Goal: Communication & Community: Answer question/provide support

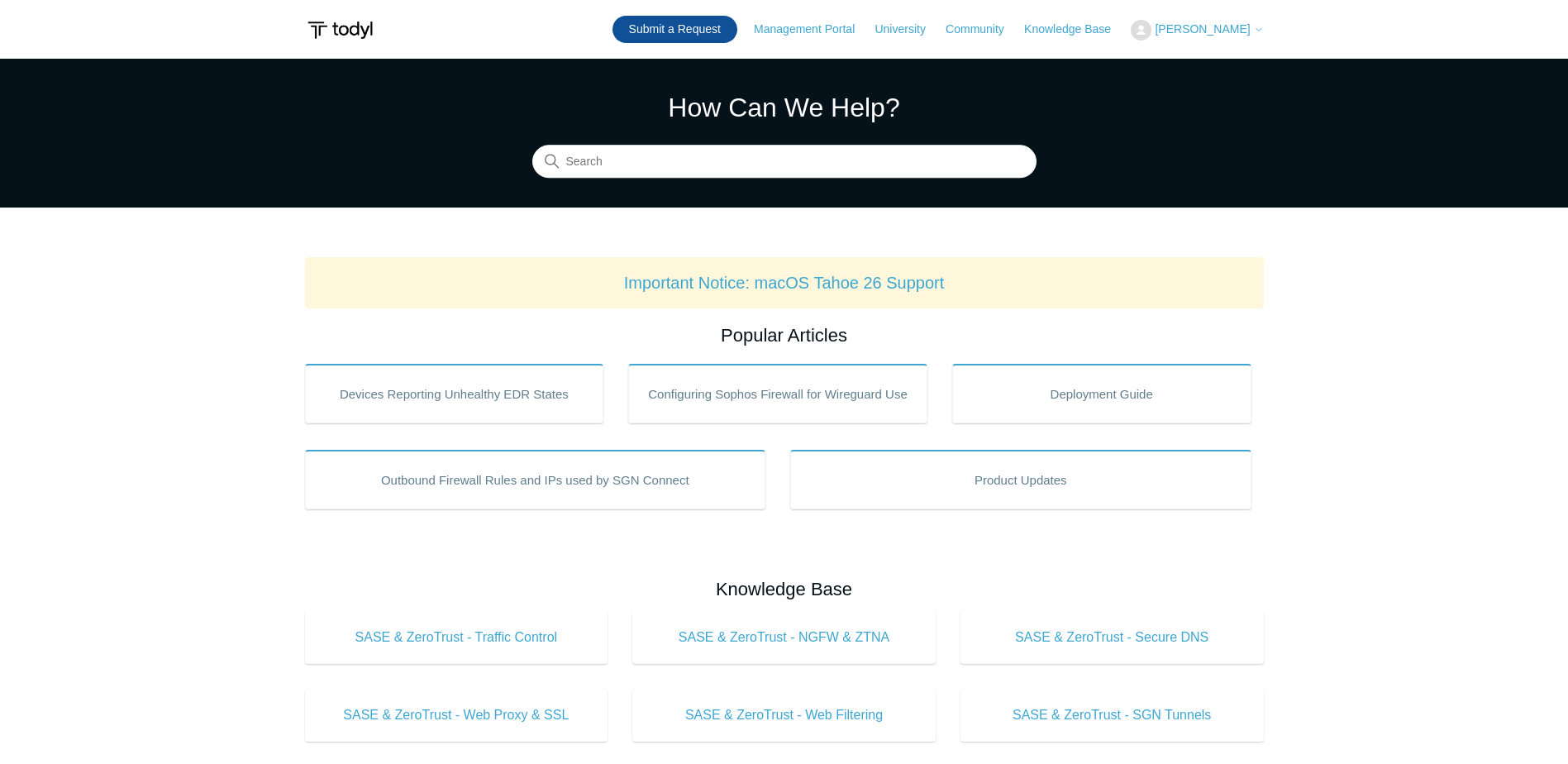
click at [737, 29] on link "Submit a Request" at bounding box center [674, 29] width 124 height 28
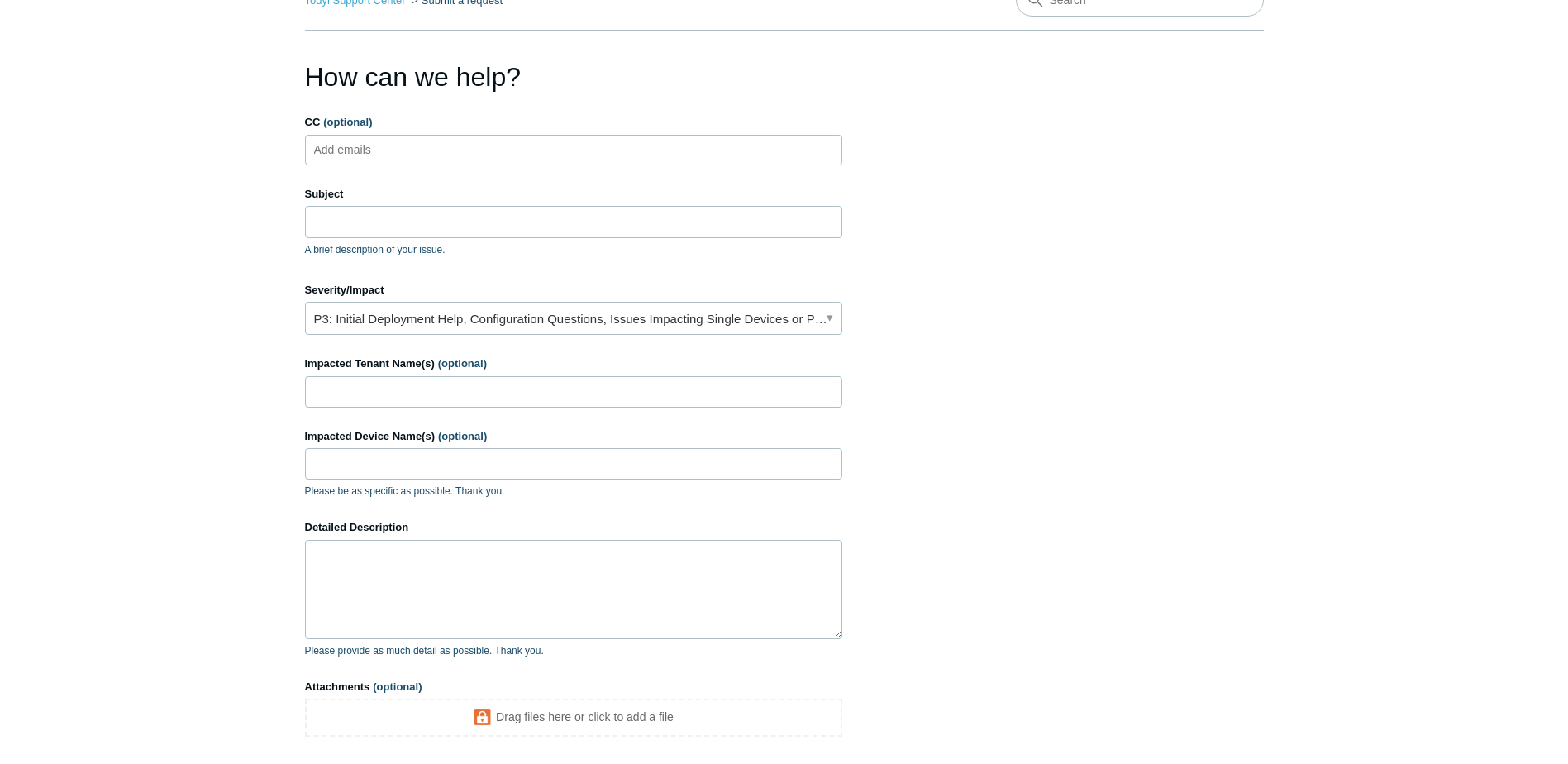
scroll to position [110, 0]
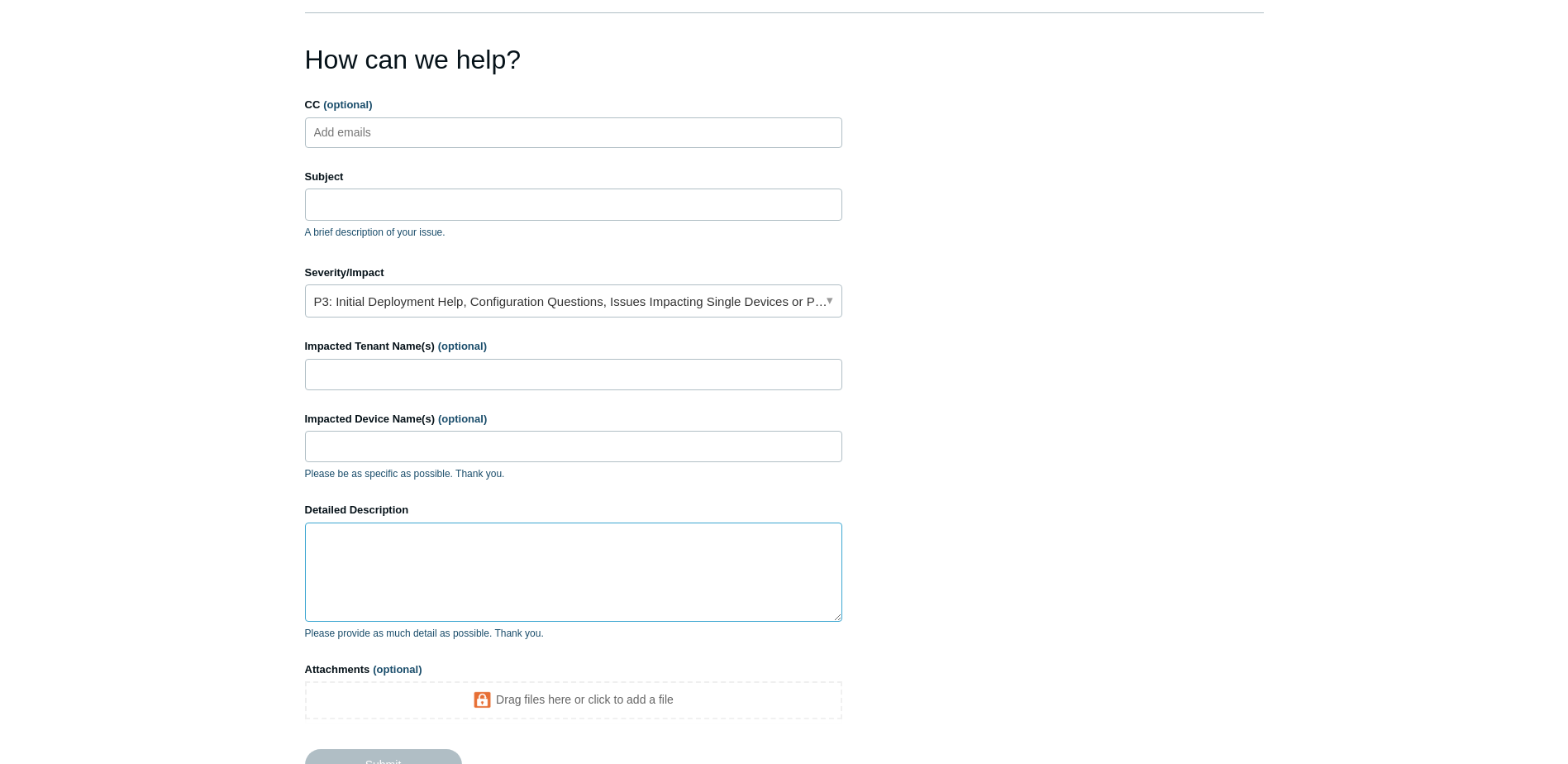
click at [470, 574] on textarea "Detailed Description" at bounding box center [573, 572] width 537 height 99
click at [179, 7] on main "Todyl Support Center Submit a request How can we help? CC (optional) Add emails…" at bounding box center [784, 375] width 1568 height 853
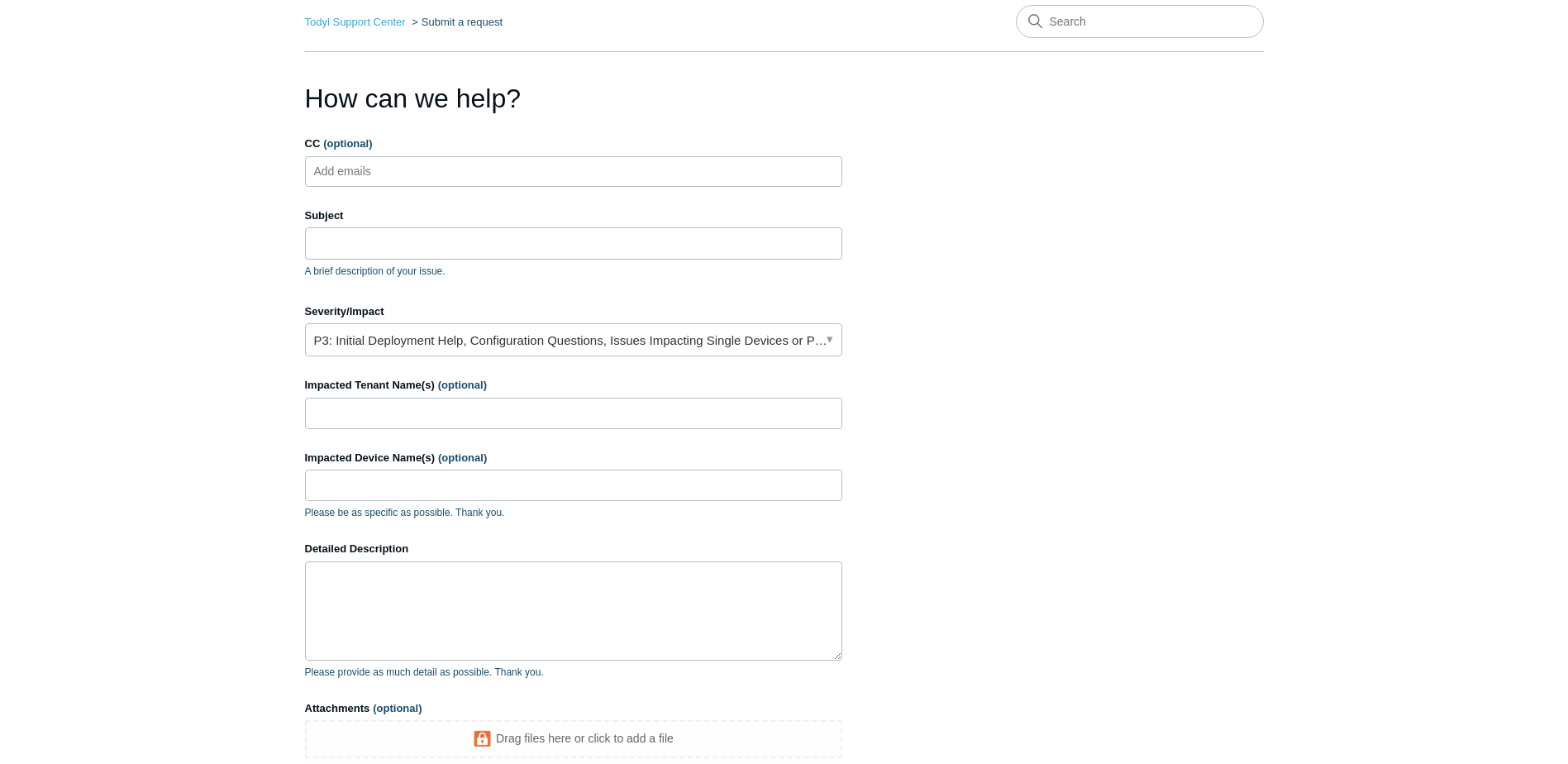
scroll to position [69, 0]
click at [401, 164] on input "CC (optional)" at bounding box center [357, 173] width 99 height 25
type input "lucas@"
click at [358, 169] on li "lucas@" at bounding box center [368, 173] width 117 height 21
click at [417, 171] on span "close" at bounding box center [419, 173] width 6 height 19
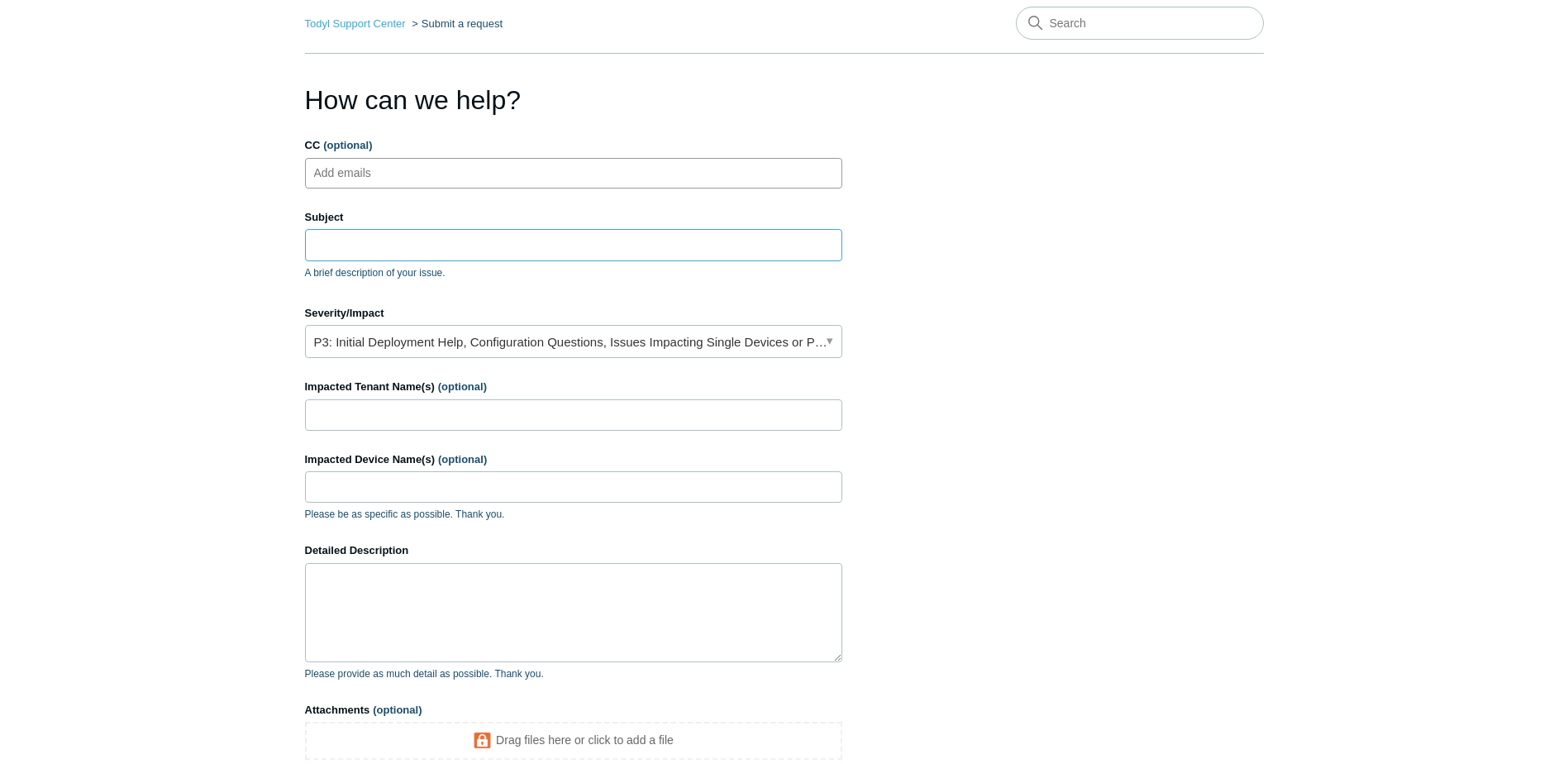
click at [399, 254] on input "Subject" at bounding box center [573, 245] width 537 height 32
click at [450, 349] on link "P3: Initial Deployment Help, Configuration Questions, Issues Impacting Single D…" at bounding box center [573, 342] width 537 height 33
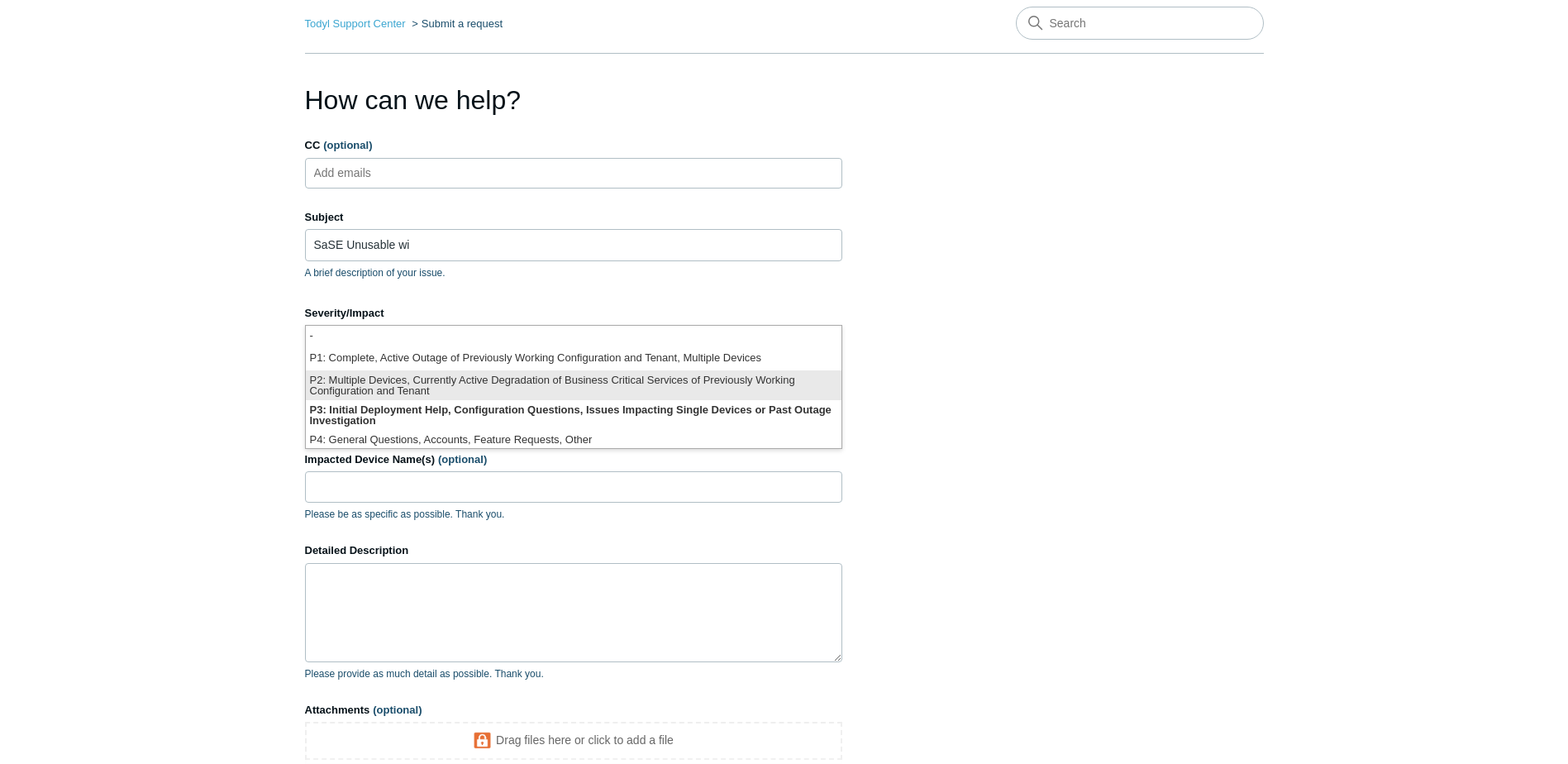
click at [512, 380] on li "P2: Multiple Devices, Currently Active Degradation of Business Critical Service…" at bounding box center [573, 385] width 535 height 30
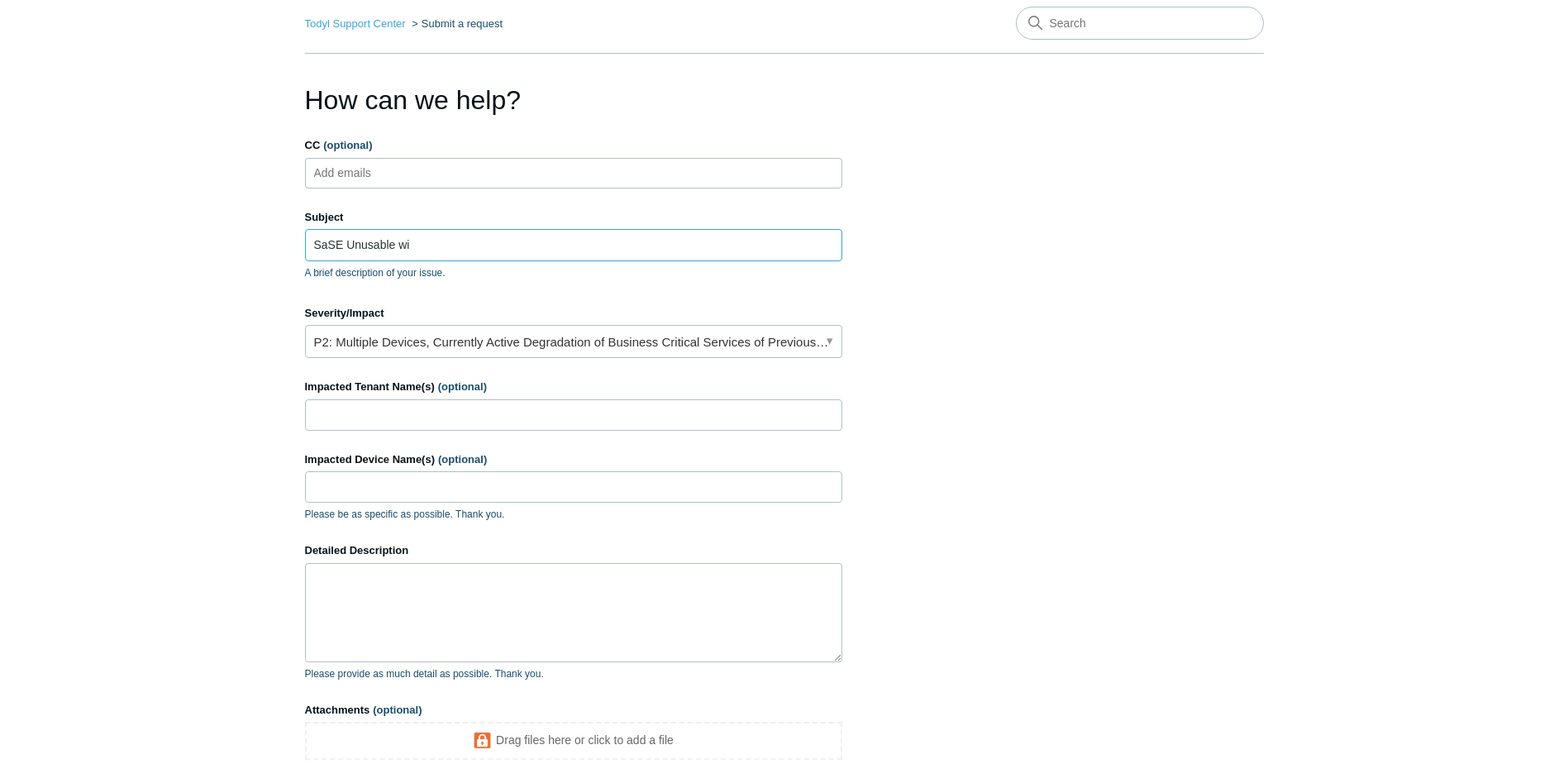
click at [469, 246] on input "SaSE Unusable wi" at bounding box center [573, 245] width 537 height 32
type input "SaSE Unusable without DC integration"
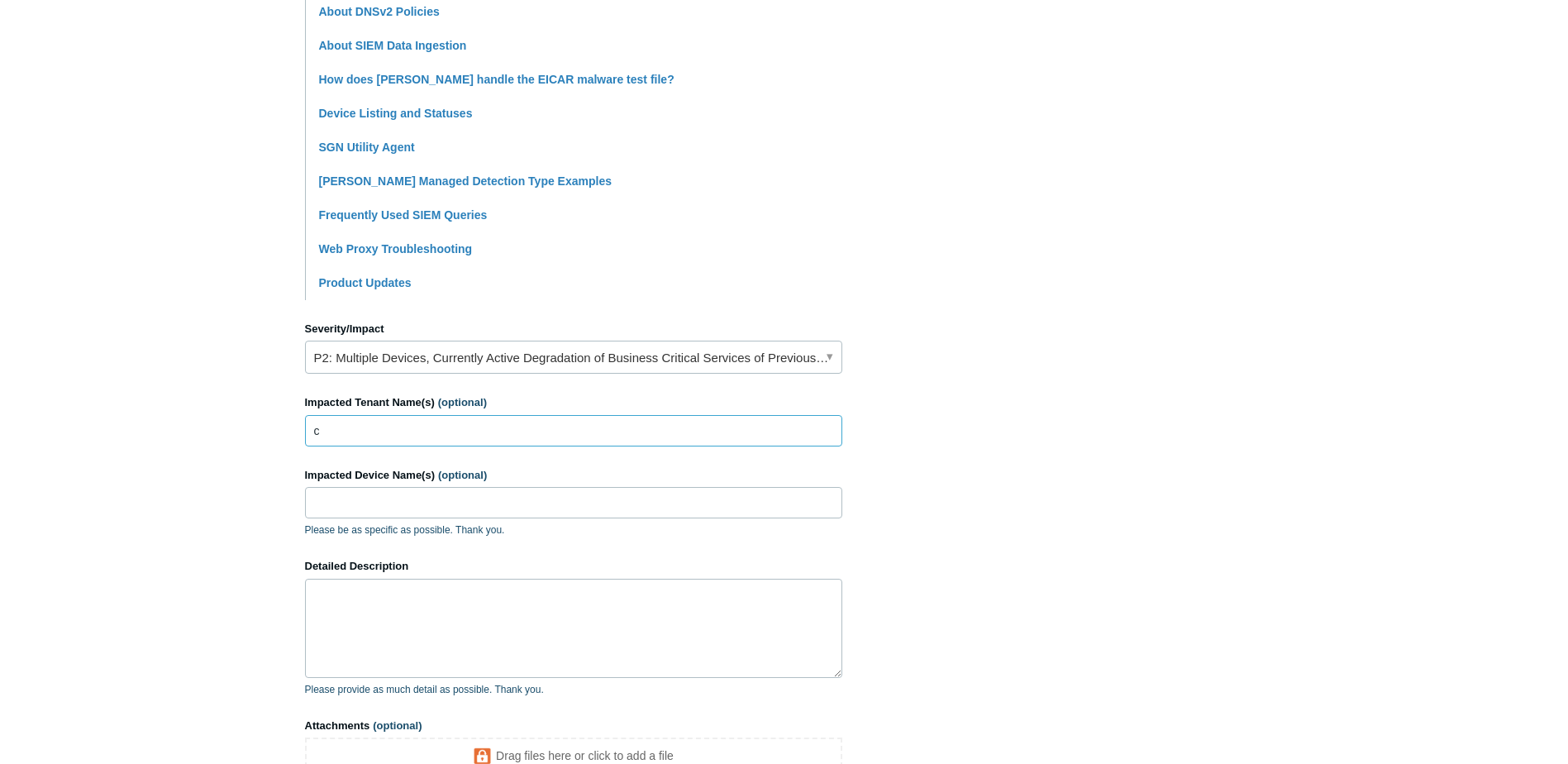
scroll to position [458, 0]
type input "c"
click at [406, 447] on form "CC (optional) Add emails Subject SaSE Unusable without DC integration A brief d…" at bounding box center [573, 306] width 537 height 1115
click at [408, 435] on input "Complexus" at bounding box center [573, 429] width 537 height 32
type input "Complexus / Arkos"
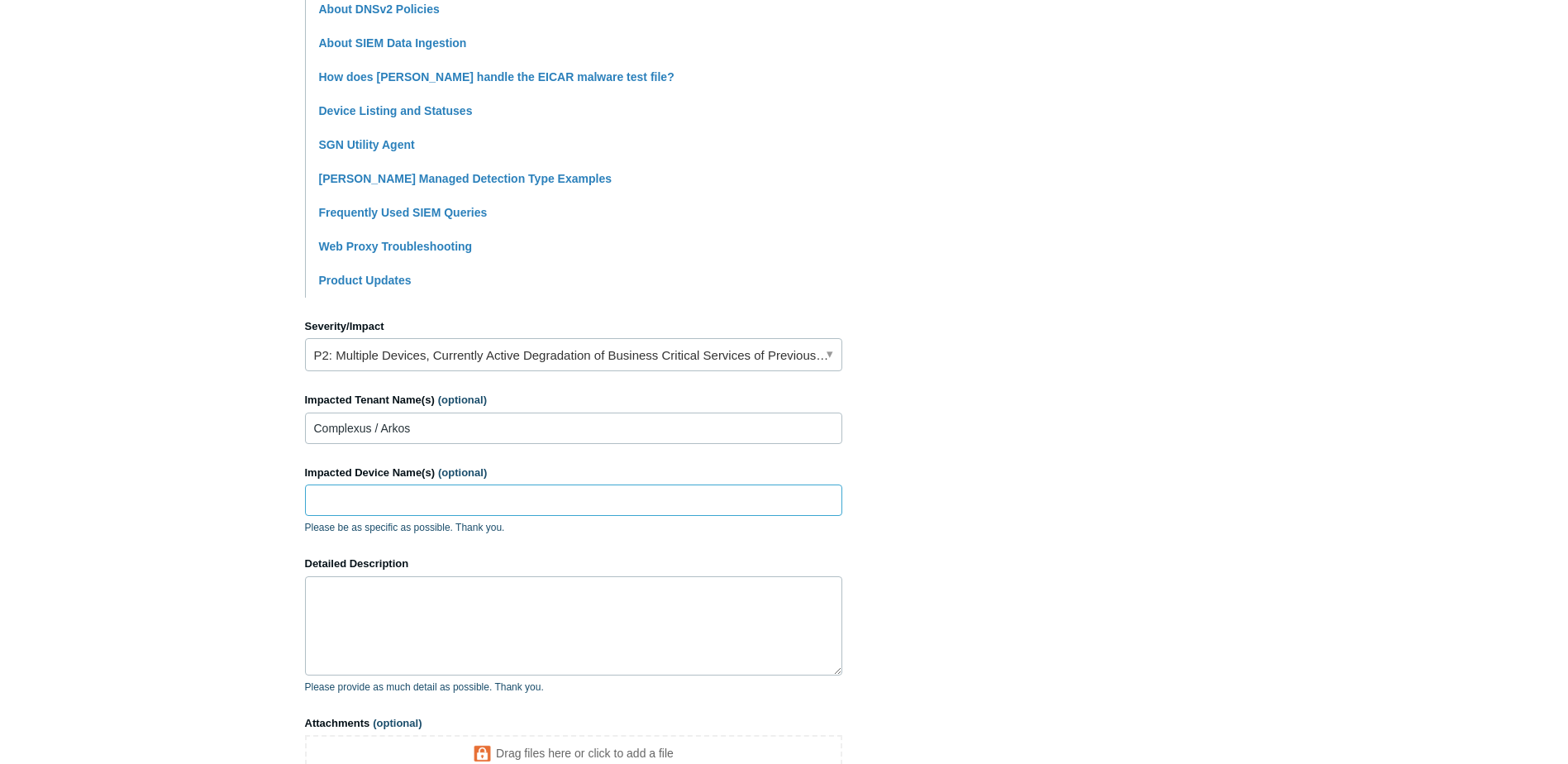
click at [373, 502] on input "Impacted Device Name(s) (optional)" at bounding box center [573, 501] width 537 height 32
type input "CM-File, CM-DC, TechVM-AR, Salesman-LT"
click at [438, 638] on textarea "Detailed Description" at bounding box center [573, 626] width 537 height 99
drag, startPoint x: 716, startPoint y: 594, endPoint x: 667, endPoint y: 594, distance: 49.0
click at [667, 594] on textarea "When configuring the External rules for Secure DNS, there's the section whe" at bounding box center [573, 626] width 537 height 99
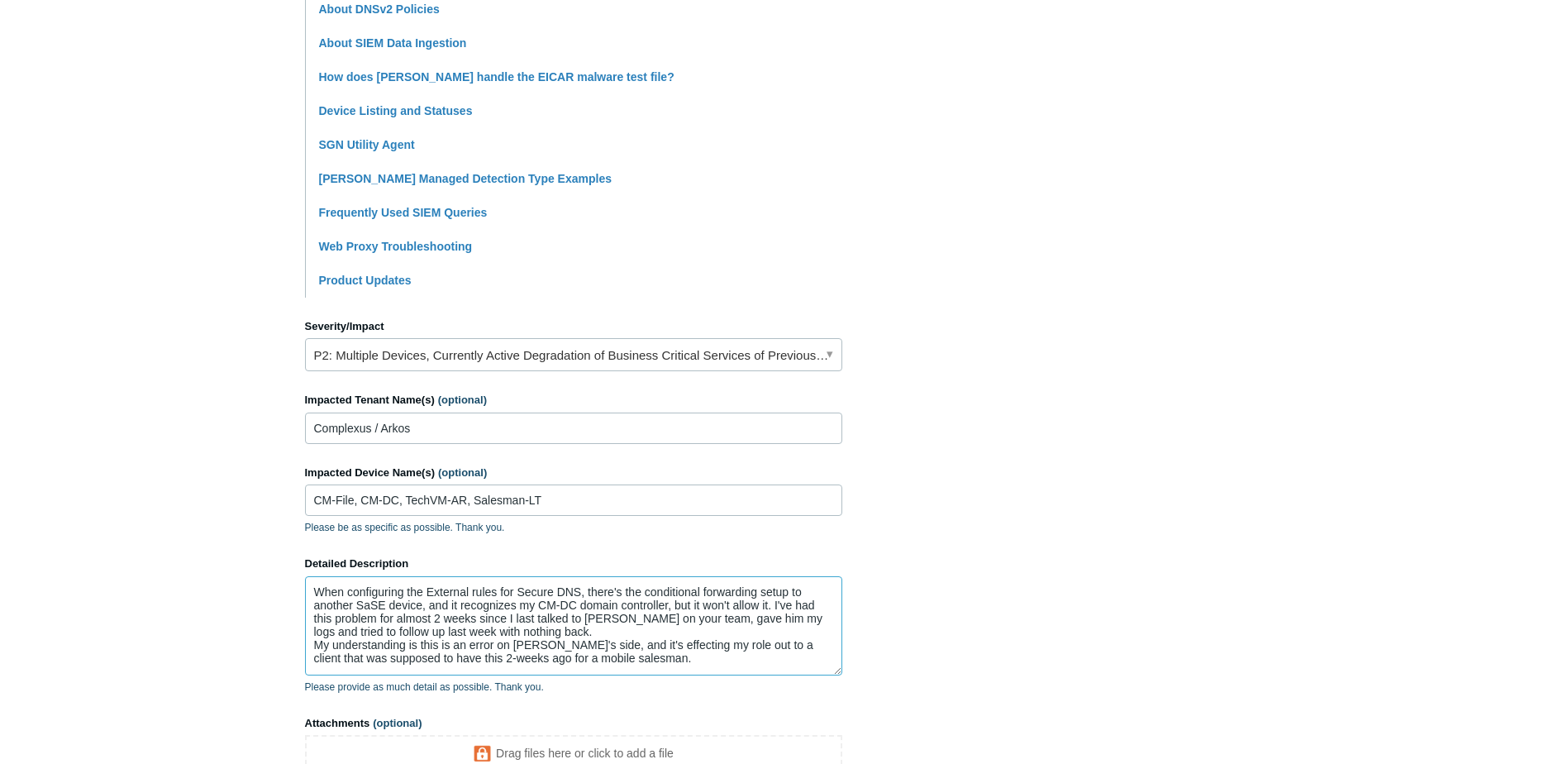
click at [552, 664] on textarea "When configuring the External rules for Secure DNS, there's the conditional for…" at bounding box center [573, 626] width 537 height 99
click at [650, 663] on textarea "When configuring the External rules for Secure DNS, there's the conditional for…" at bounding box center [573, 626] width 537 height 99
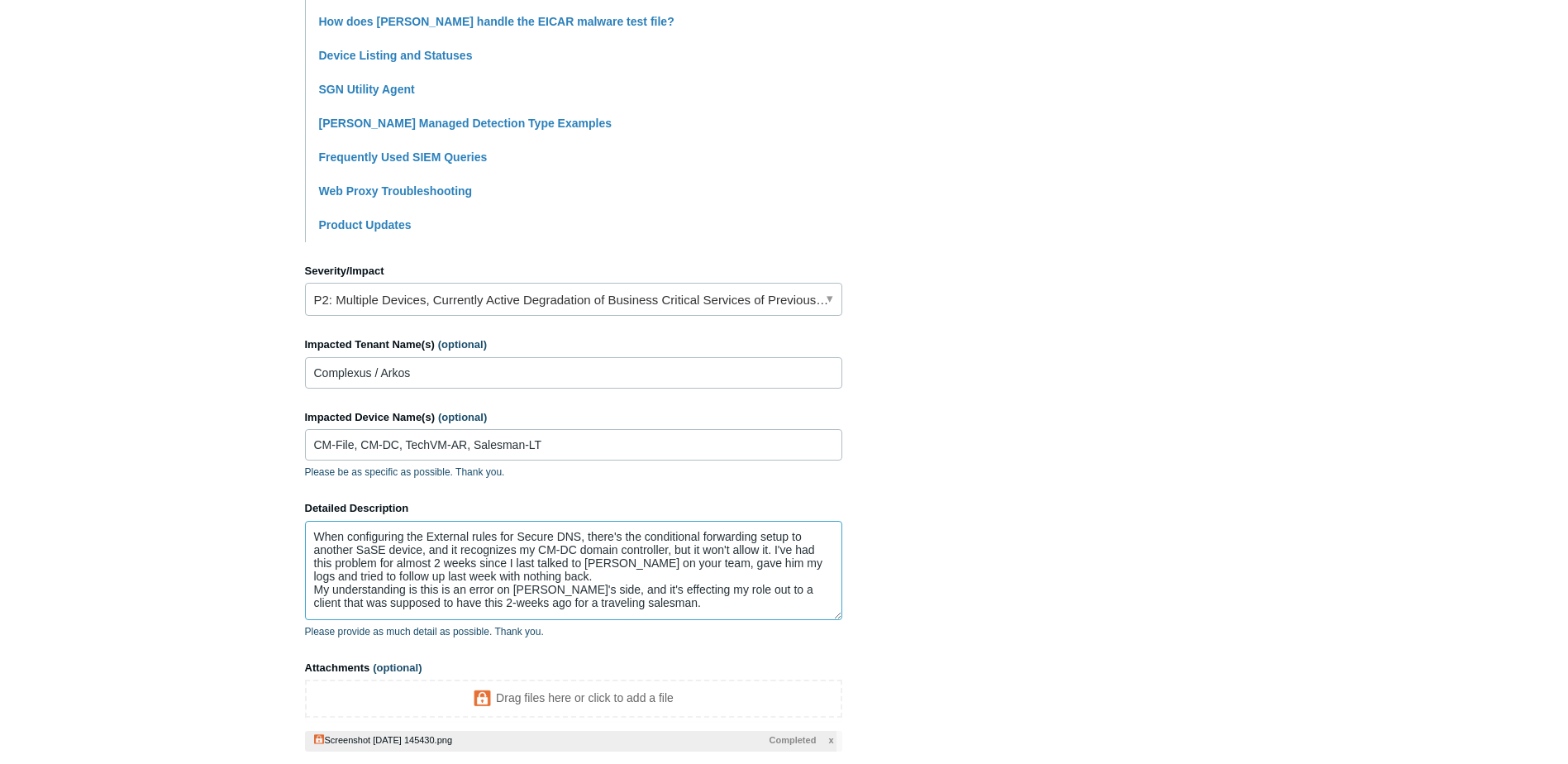
click at [699, 596] on textarea "When configuring the External rules for Secure DNS, there's the conditional for…" at bounding box center [573, 570] width 537 height 99
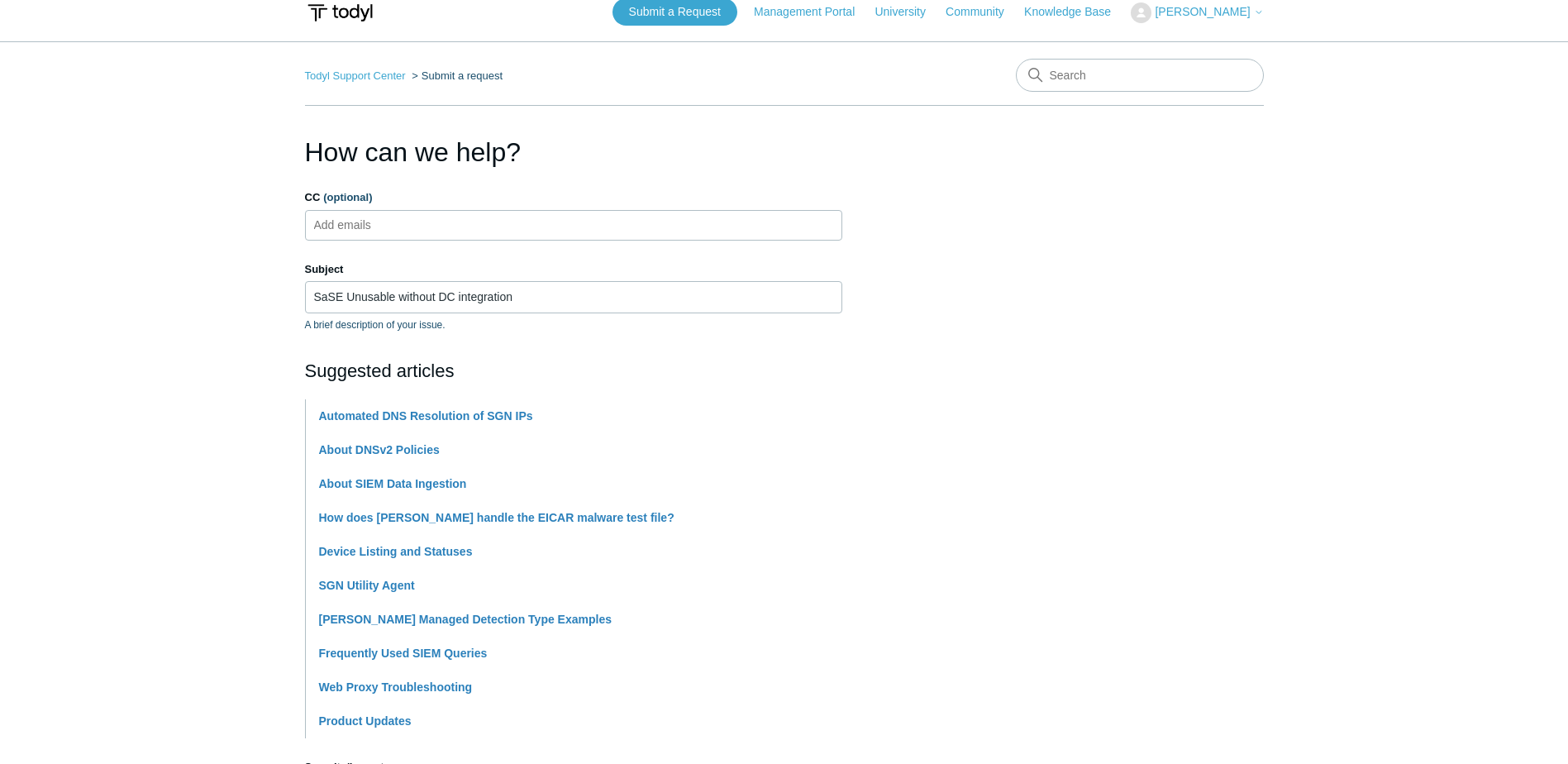
scroll to position [11, 0]
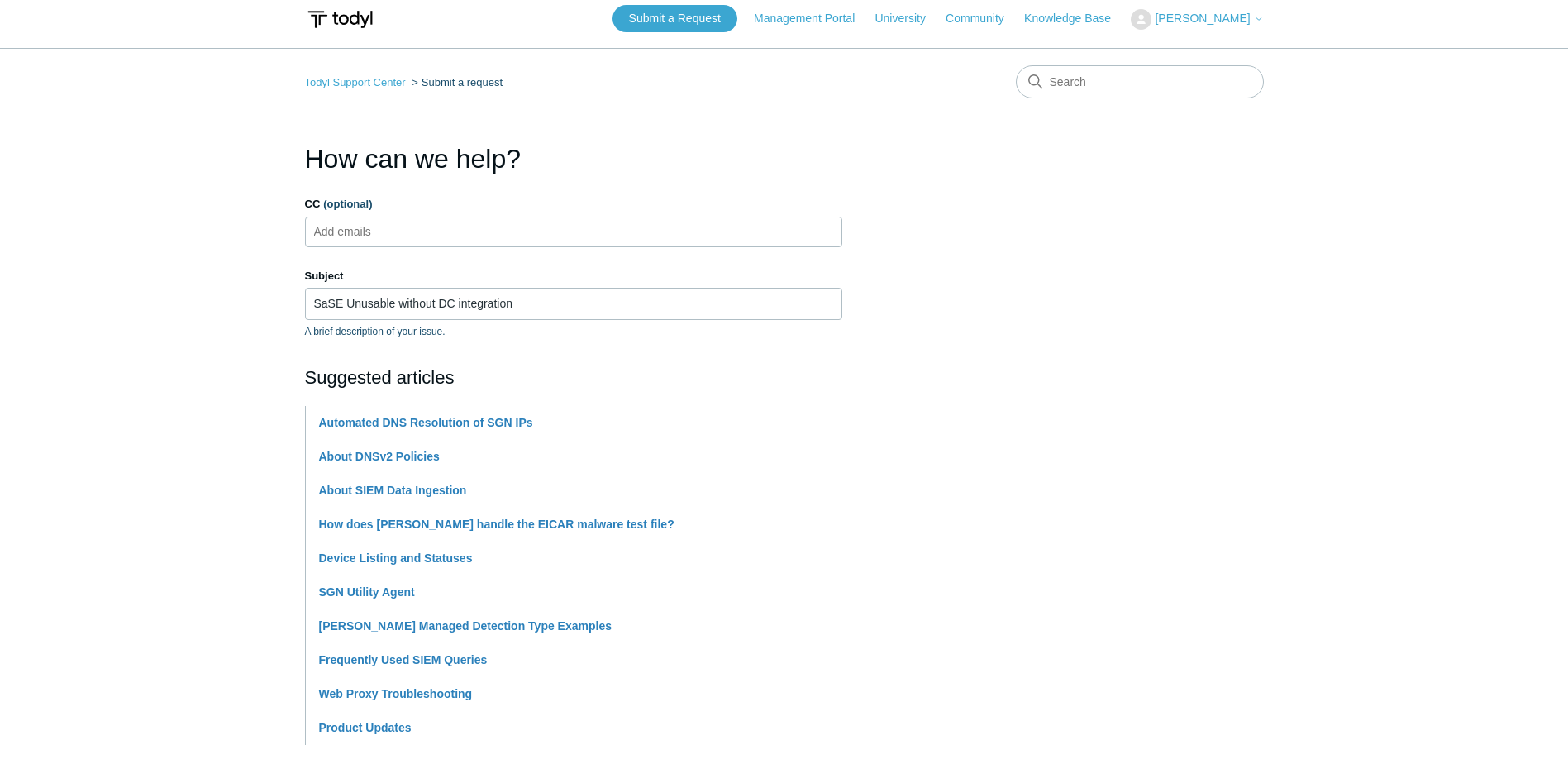
type textarea "When configuring the External rules for Secure DNS, there's the conditional for…"
click at [371, 232] on input "CC (optional)" at bounding box center [357, 232] width 99 height 25
click at [343, 228] on input "CC (optional)" at bounding box center [357, 232] width 99 height 25
type input "lucas@todyl.com"
click at [226, 238] on main "Todyl Support Center Submit a request How can we help? CC (optional) lucas@tody…" at bounding box center [784, 679] width 1568 height 1263
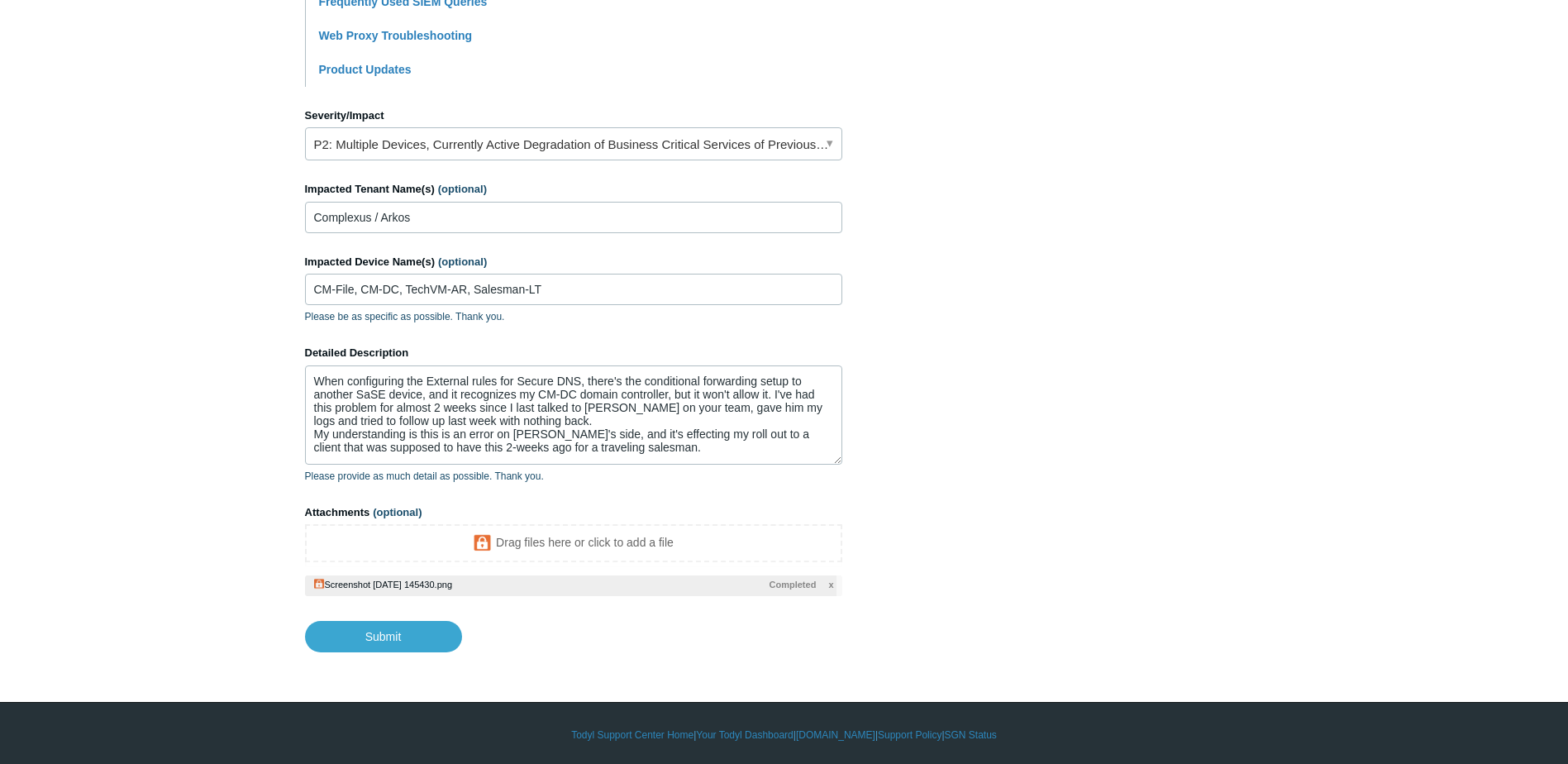
scroll to position [672, 0]
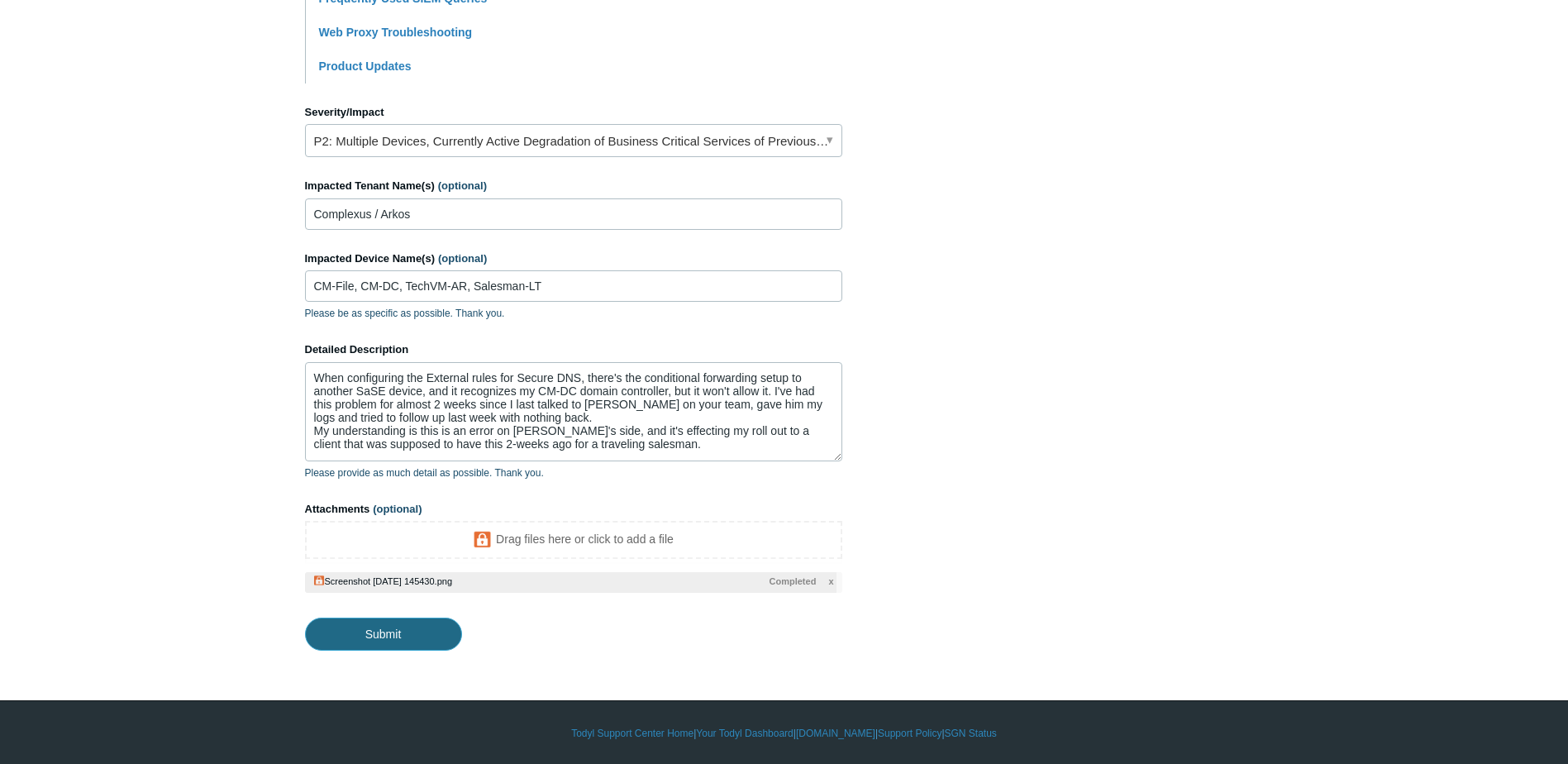
click at [395, 629] on input "Submit" at bounding box center [383, 634] width 157 height 33
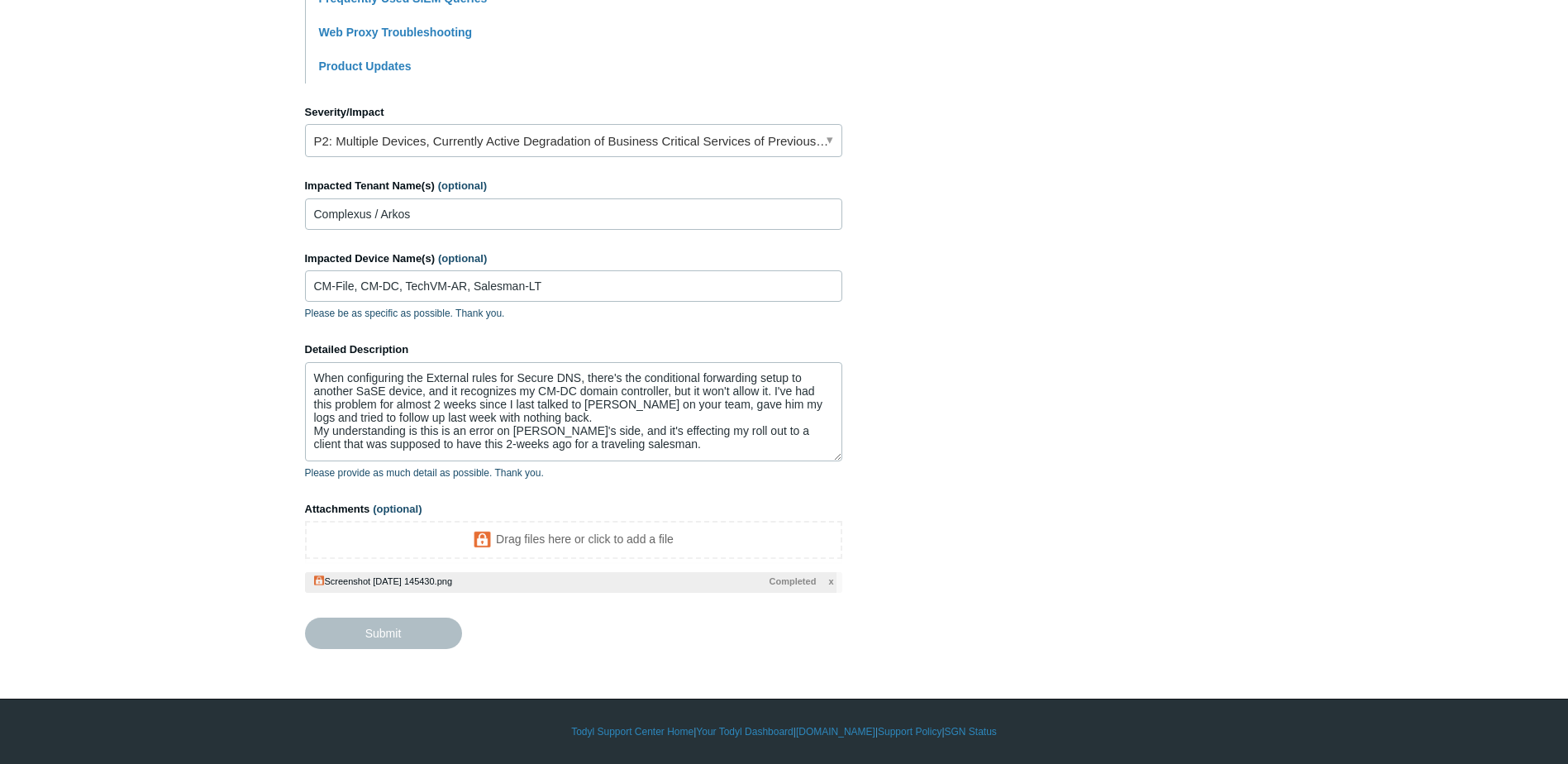
type textarea "When configuring the External rules for Secure DNS, there's the conditional for…"
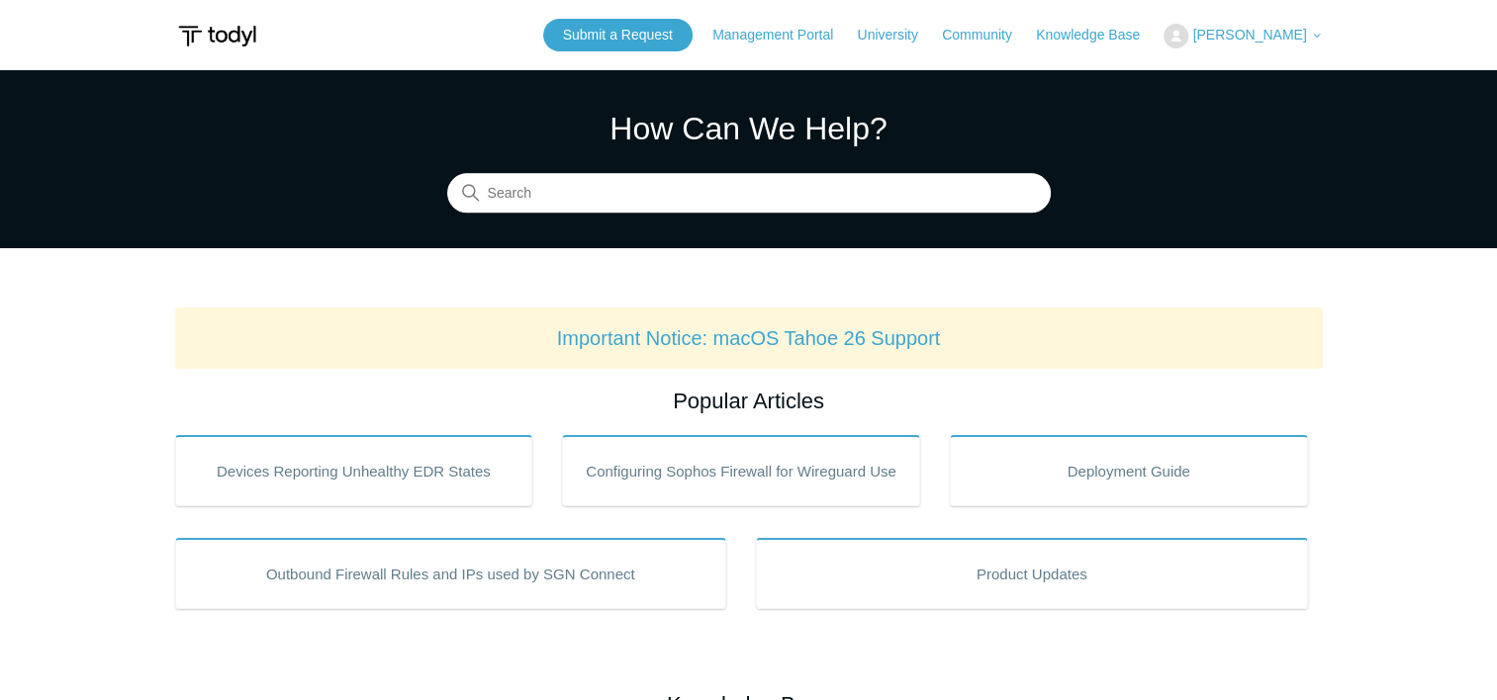
click at [1246, 29] on span "[PERSON_NAME]" at bounding box center [1249, 35] width 114 height 16
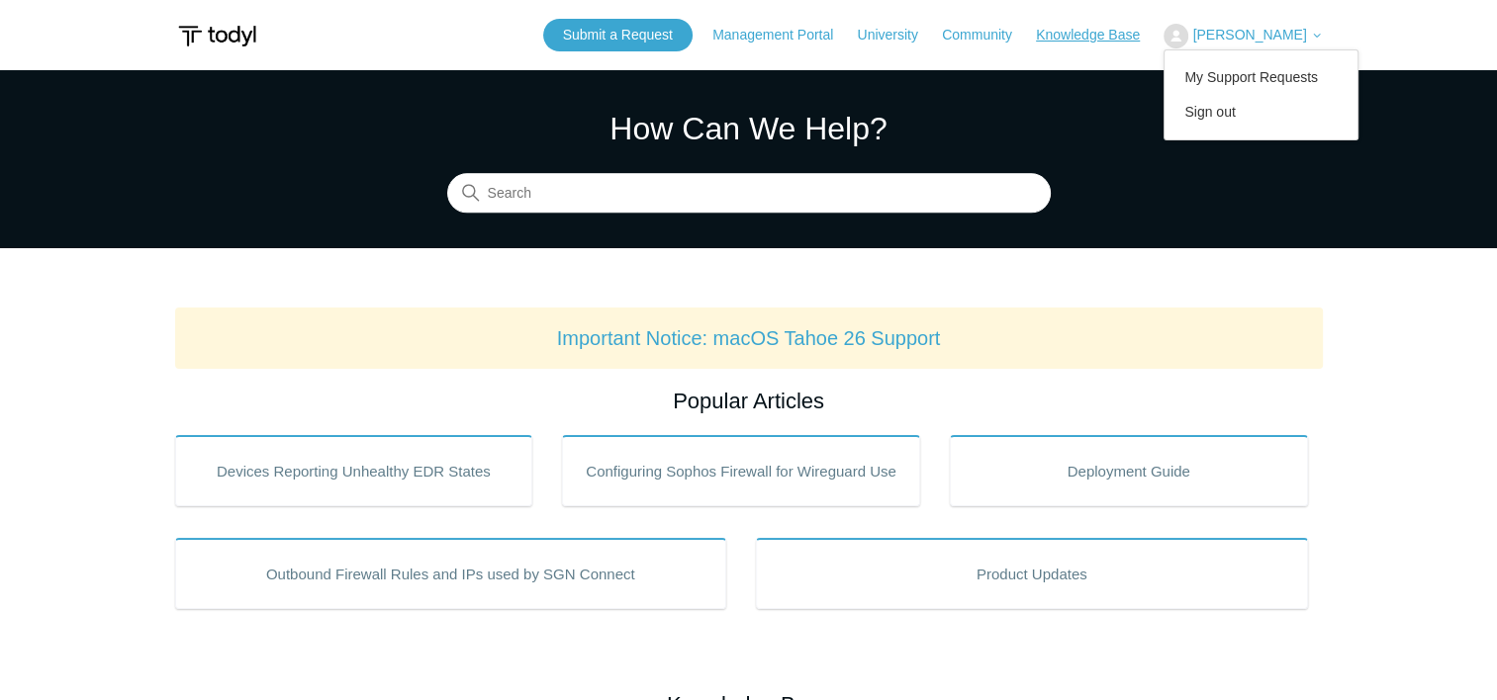
click at [1111, 31] on link "Knowledge Base" at bounding box center [1098, 35] width 124 height 21
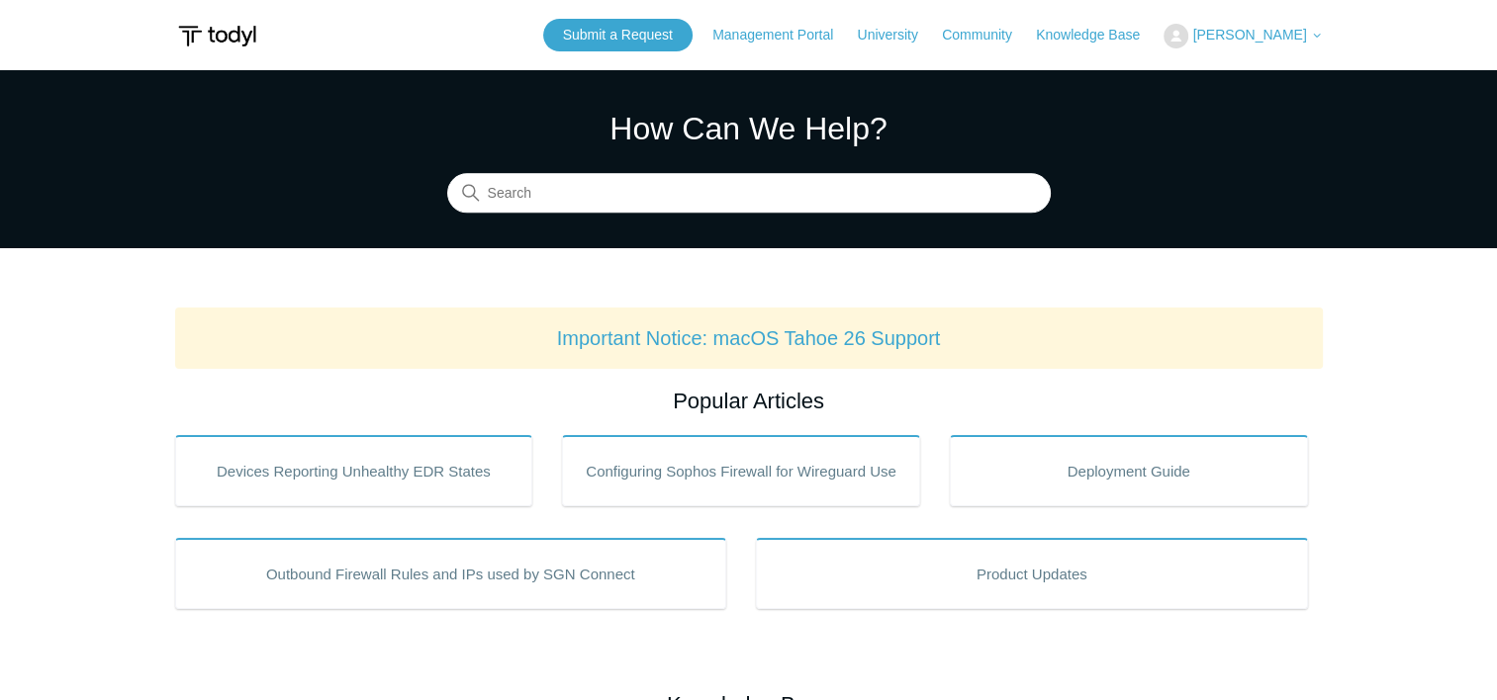
click at [1252, 40] on span "[PERSON_NAME]" at bounding box center [1249, 35] width 114 height 16
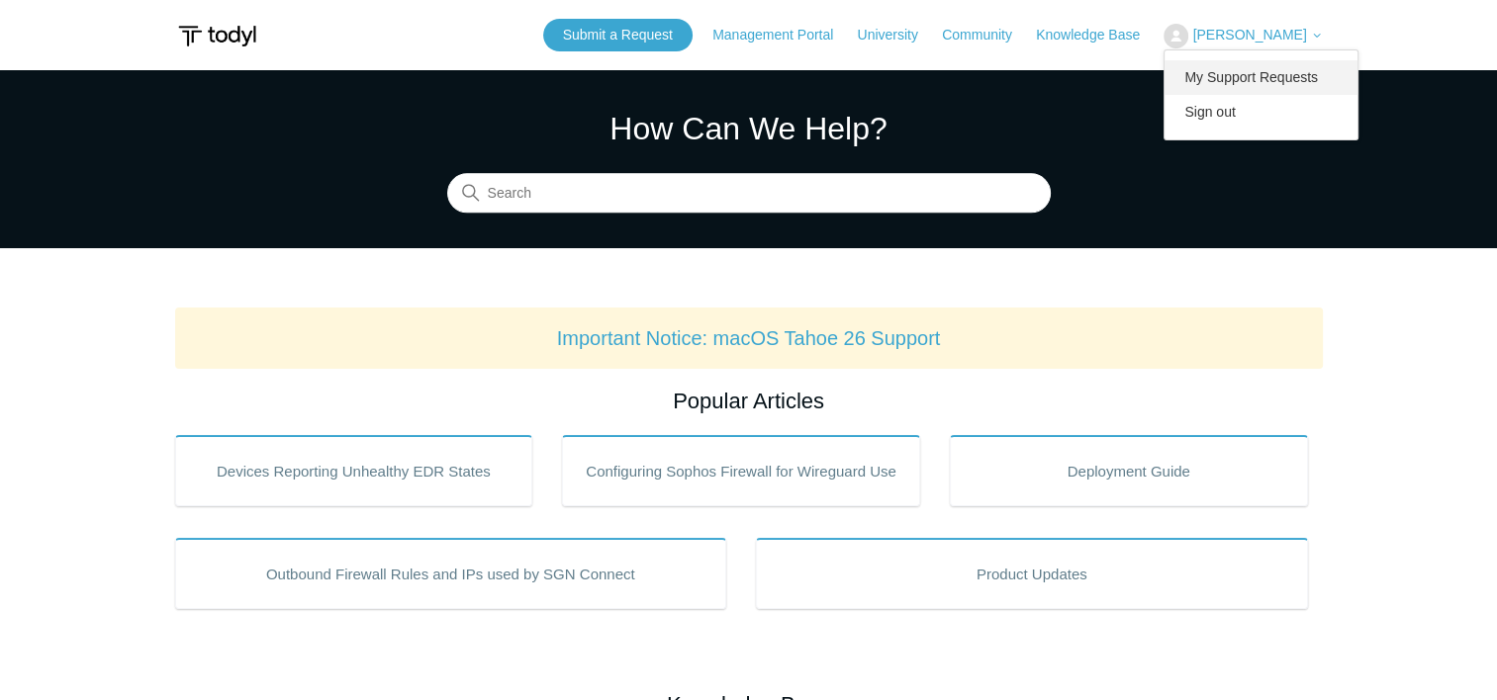
click at [1261, 69] on link "My Support Requests" at bounding box center [1260, 77] width 193 height 35
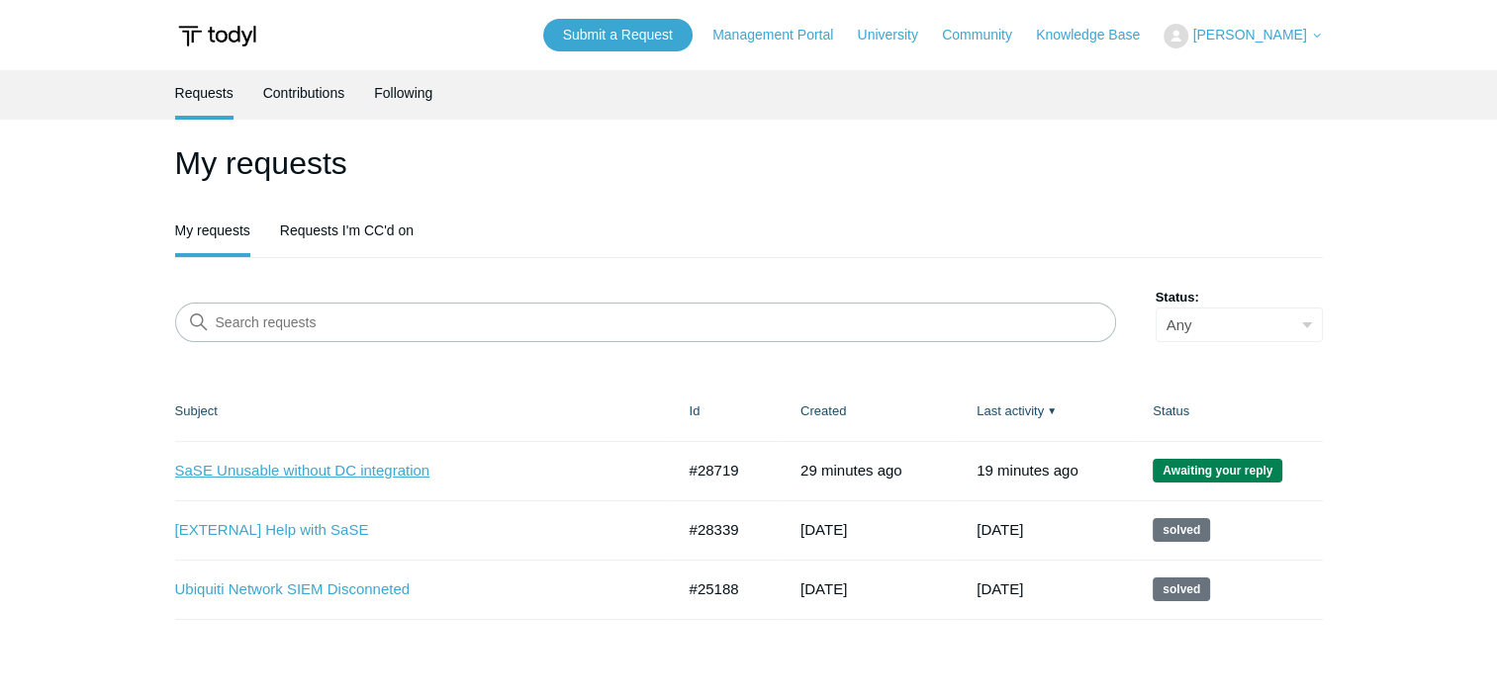
click at [388, 465] on link "SaSE Unusable without DC integration" at bounding box center [410, 471] width 470 height 23
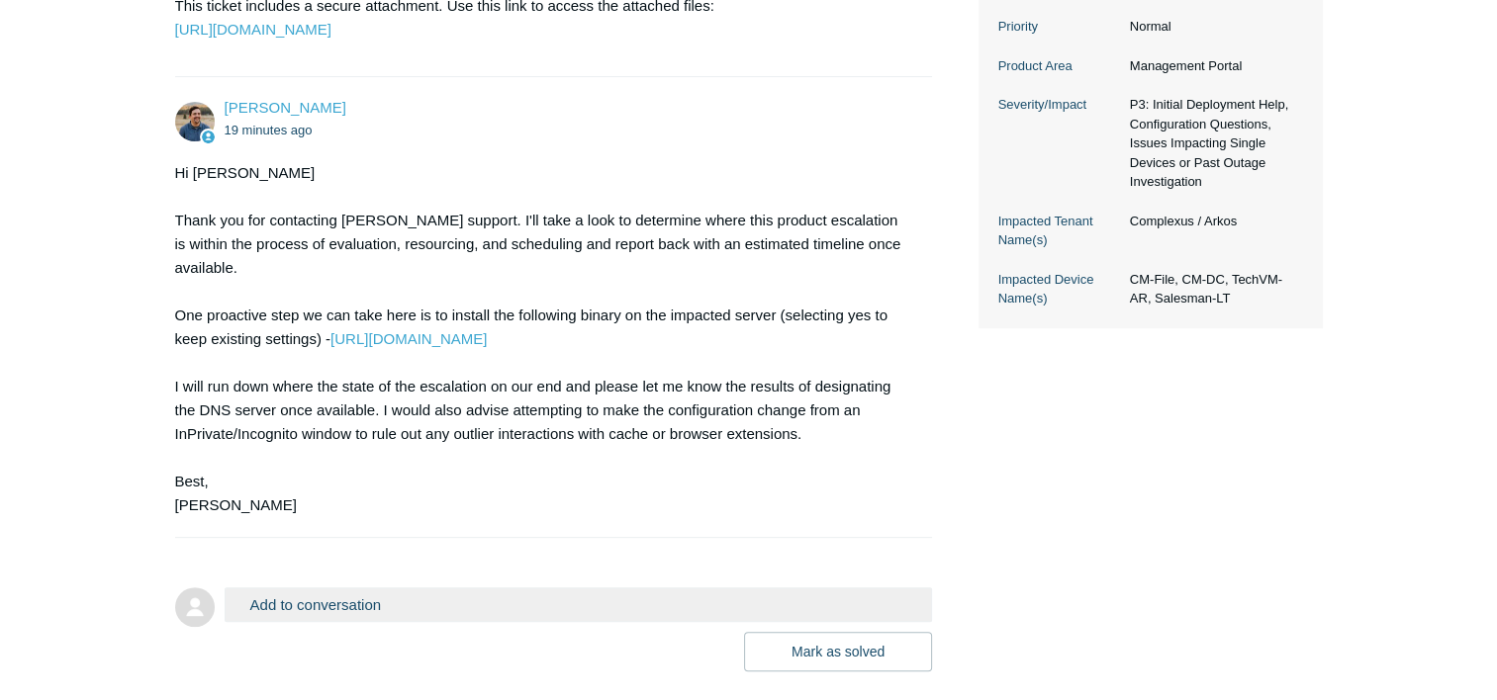
scroll to position [680, 0]
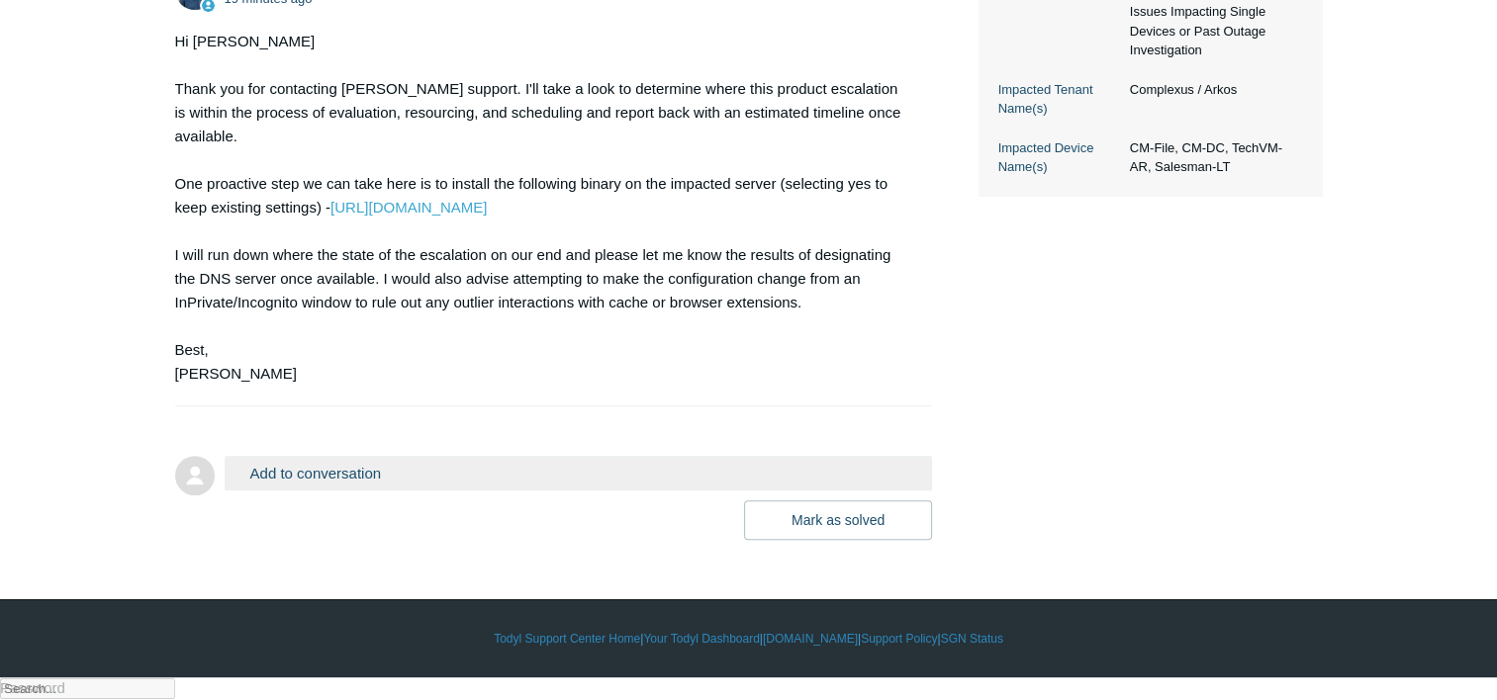
click at [319, 491] on button "Add to conversation" at bounding box center [579, 473] width 708 height 35
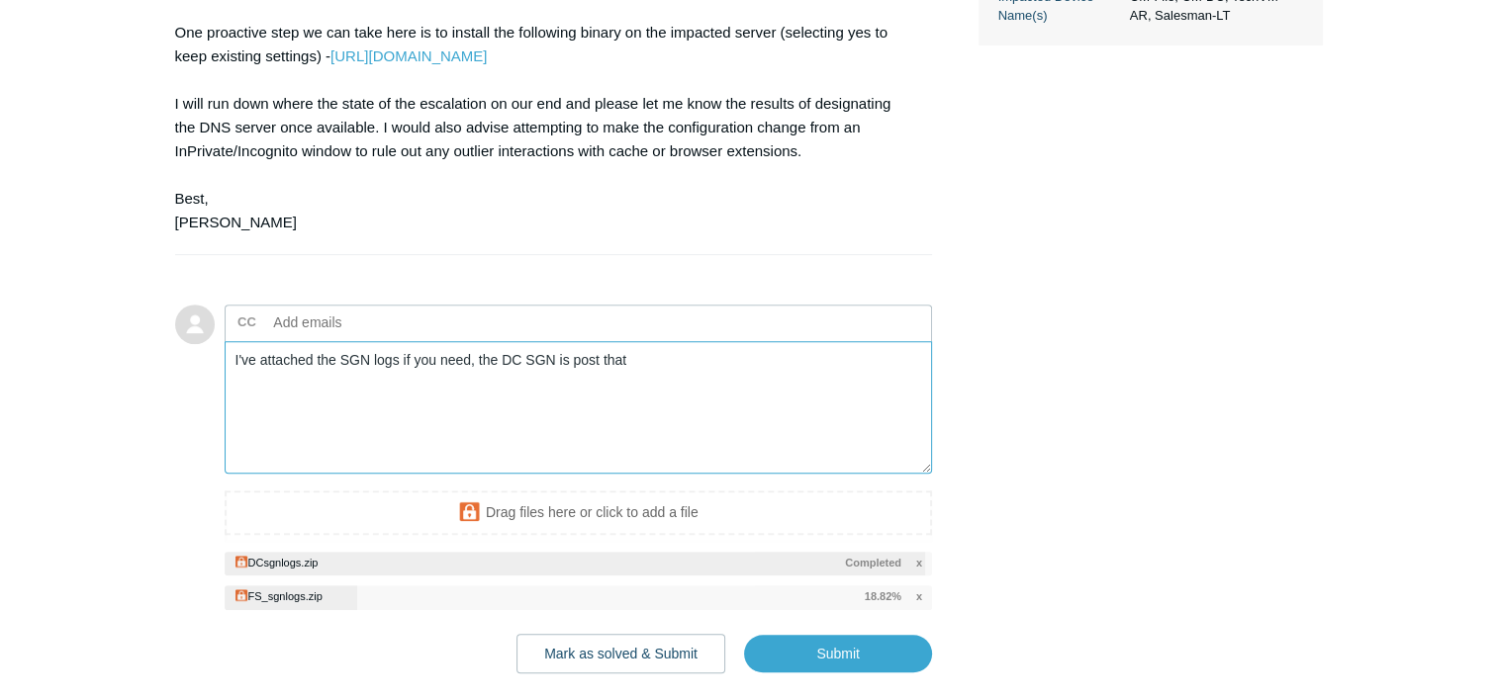
scroll to position [830, 0]
drag, startPoint x: 605, startPoint y: 388, endPoint x: 708, endPoint y: 393, distance: 103.0
click at [708, 393] on textarea "I've attached the SGN logs if you need, the DC SGN is post binary install" at bounding box center [579, 409] width 708 height 134
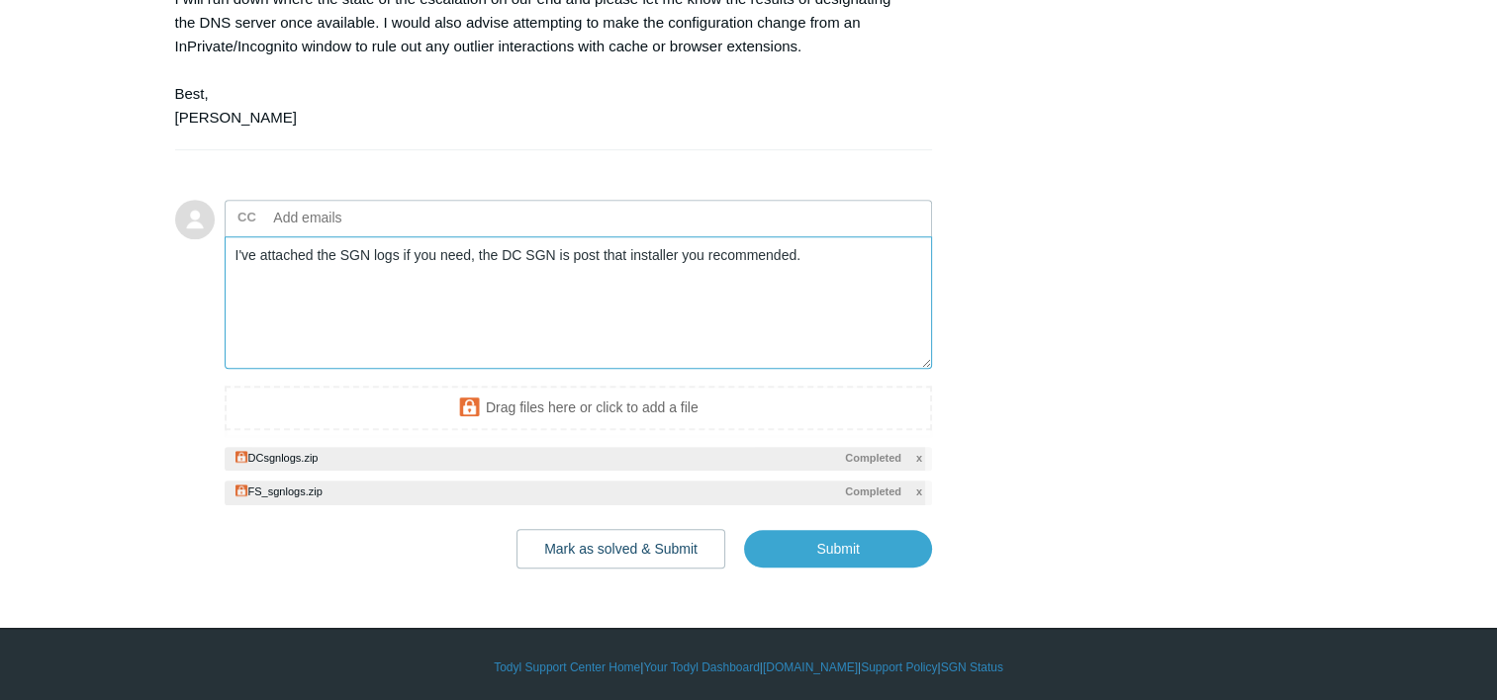
scroll to position [962, 0]
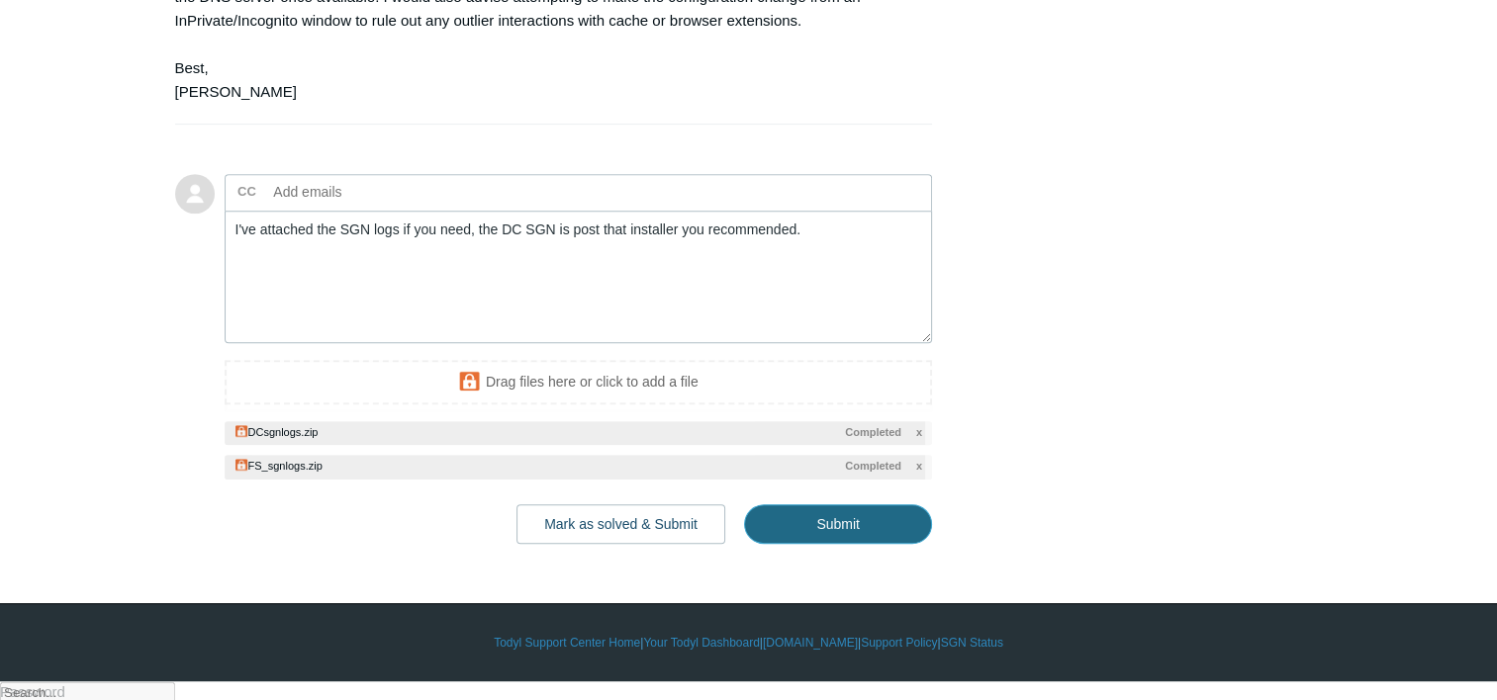
click at [842, 544] on input "Submit" at bounding box center [838, 525] width 188 height 40
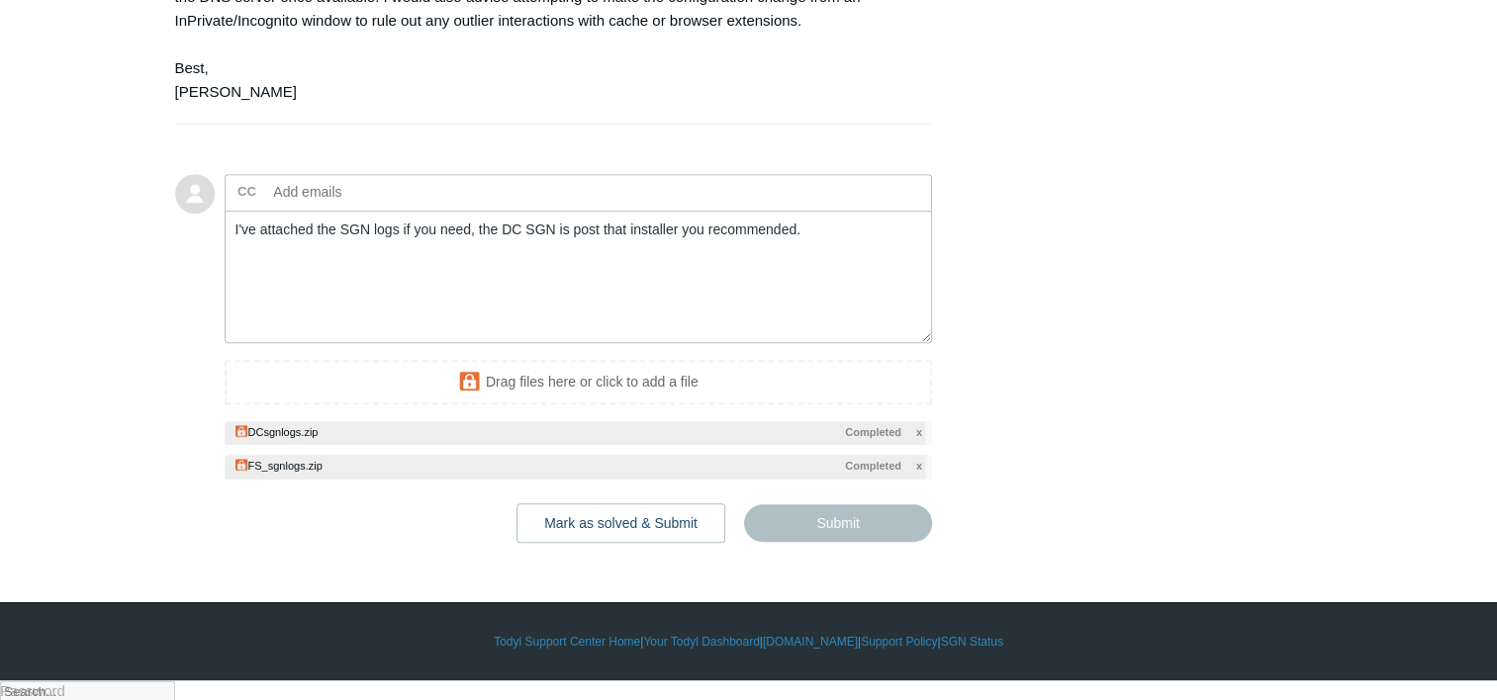
type textarea "I've attached the SGN logs if you need, the DC SGN is post that installer you r…"
